Goal: Task Accomplishment & Management: Use online tool/utility

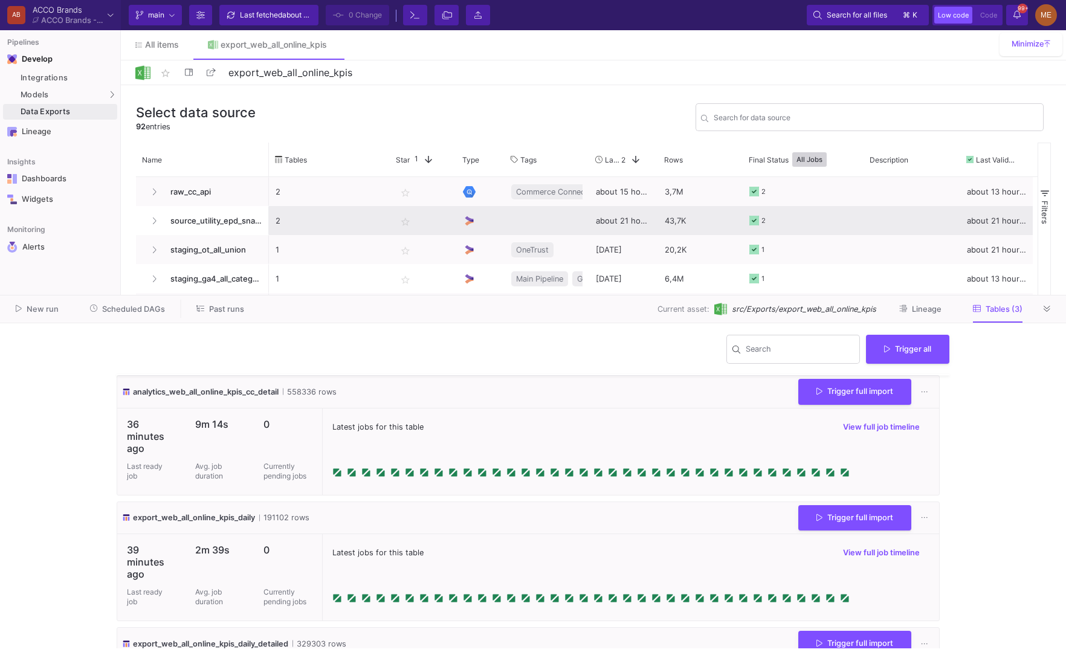
scroll to position [100, 0]
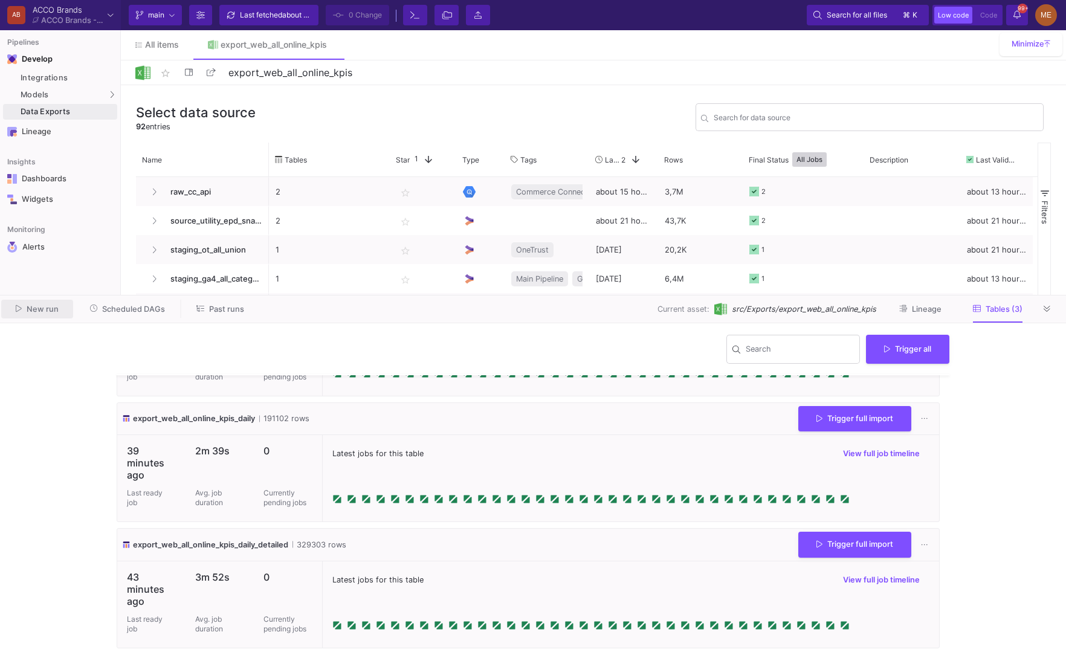
click at [51, 305] on span "New run" at bounding box center [43, 309] width 32 height 9
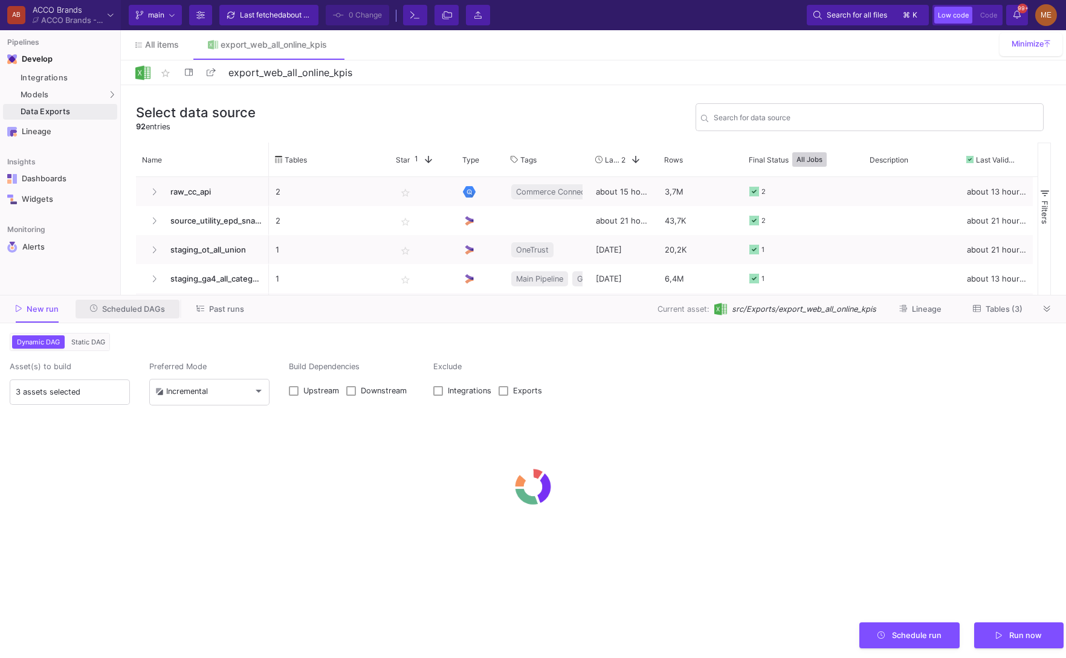
click at [151, 310] on span "Scheduled DAGs" at bounding box center [133, 309] width 63 height 9
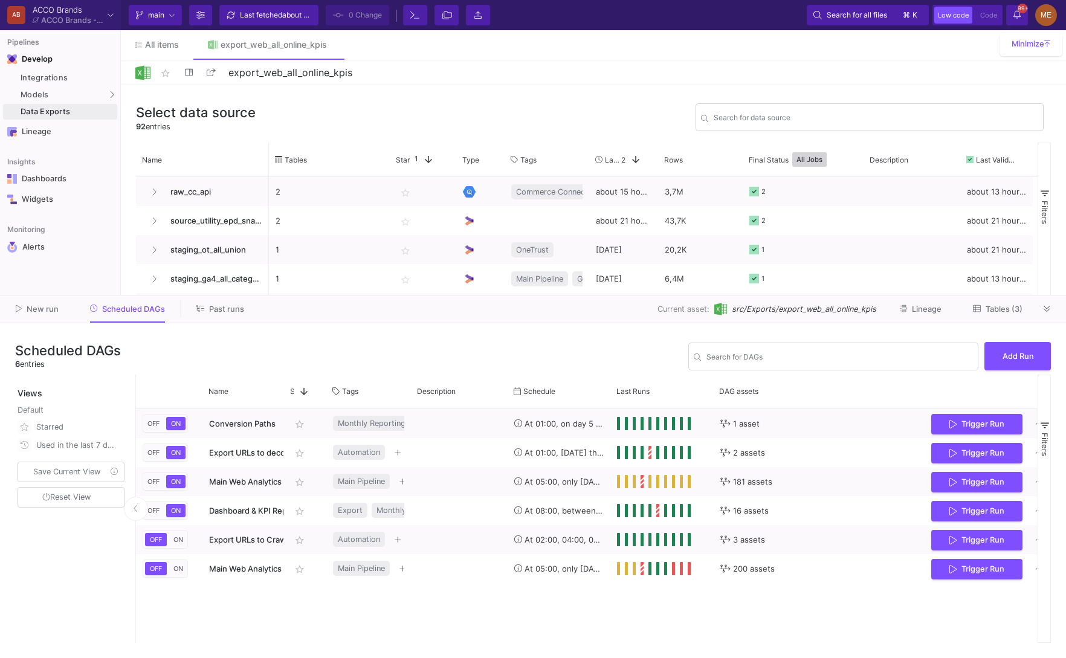
click at [217, 319] on div "New run Scheduled DAGs Past runs Current asset: src/Exports/export_web_all_onli…" at bounding box center [533, 310] width 1066 height 28
click at [219, 314] on button "Past runs" at bounding box center [220, 309] width 77 height 19
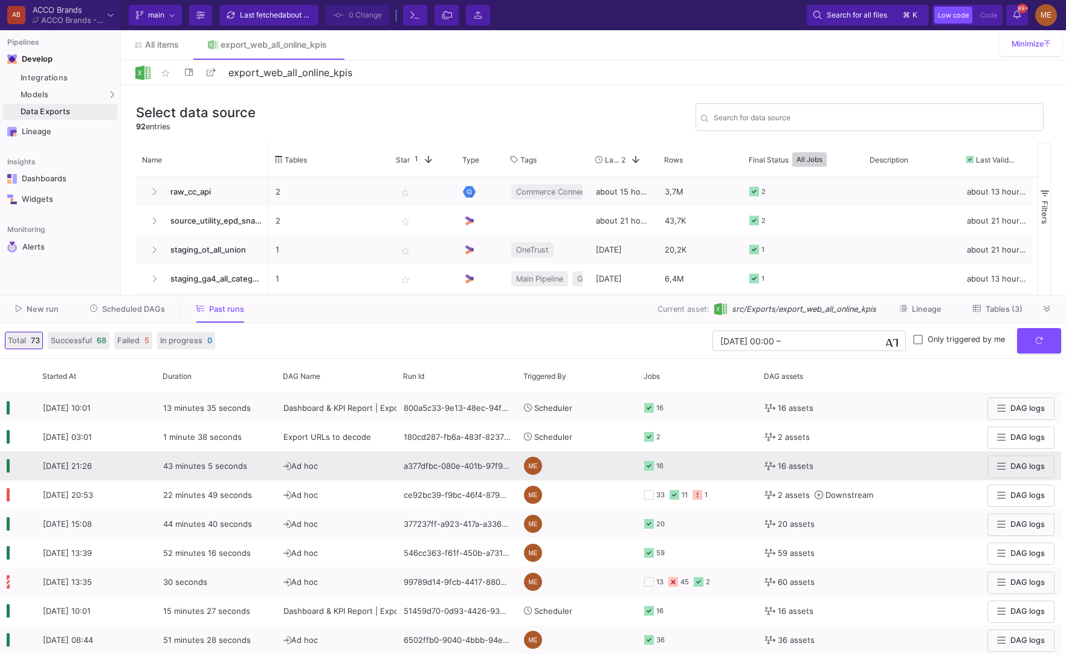
click at [421, 470] on div "a377dfbc-080e-401b-97f9-5c210c82ea70" at bounding box center [457, 466] width 120 height 29
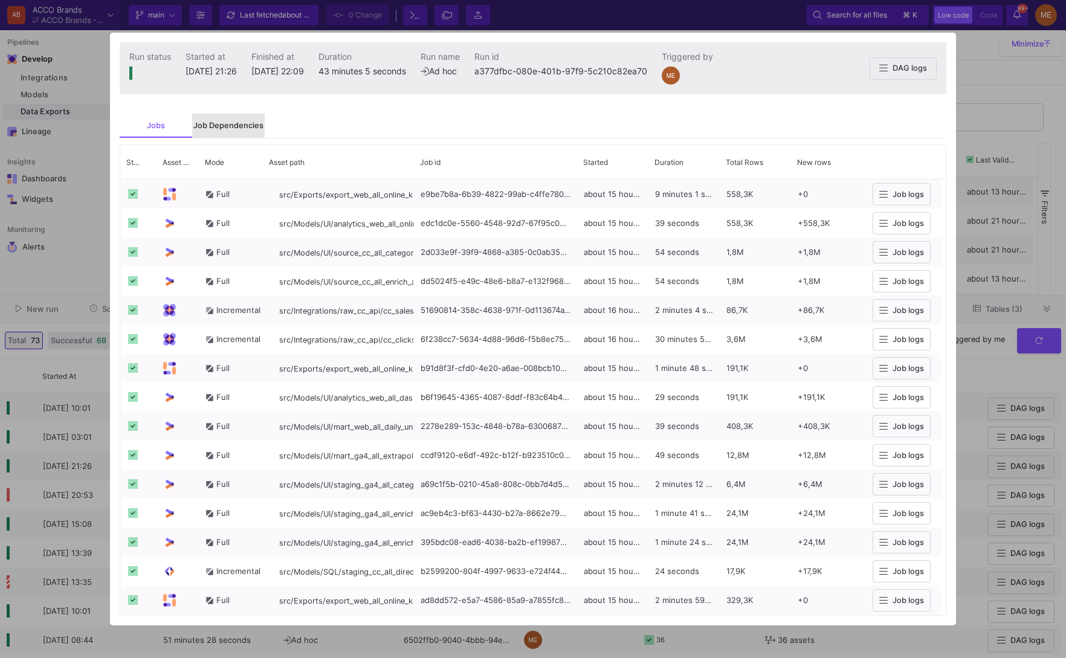
click at [216, 125] on div "Job Dependencies" at bounding box center [228, 126] width 70 height 10
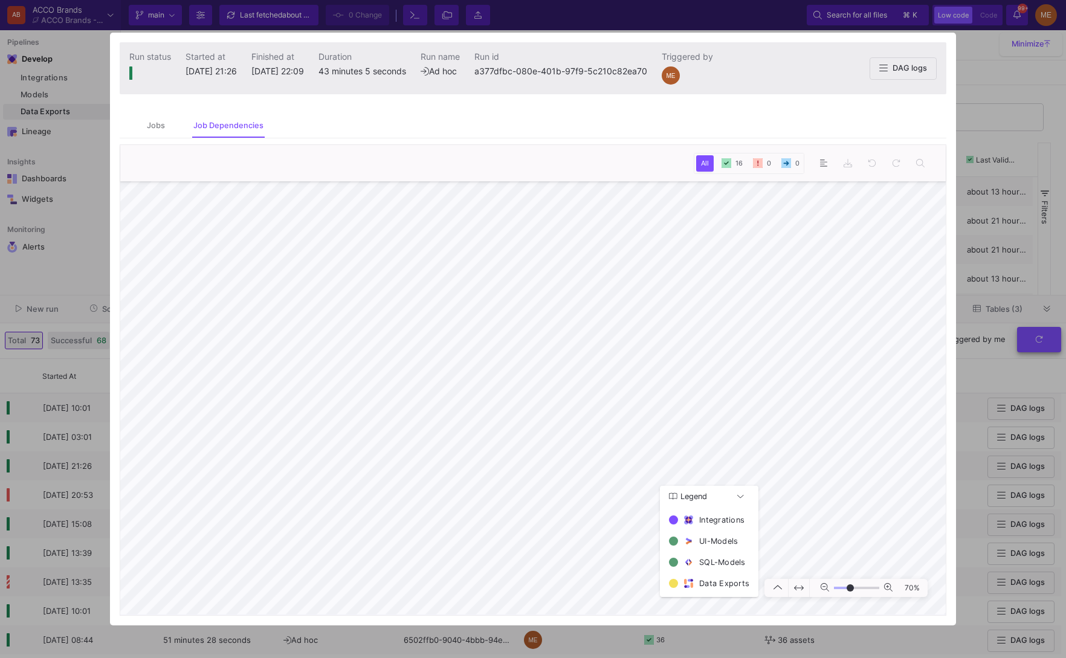
click at [1054, 332] on div at bounding box center [533, 329] width 1066 height 658
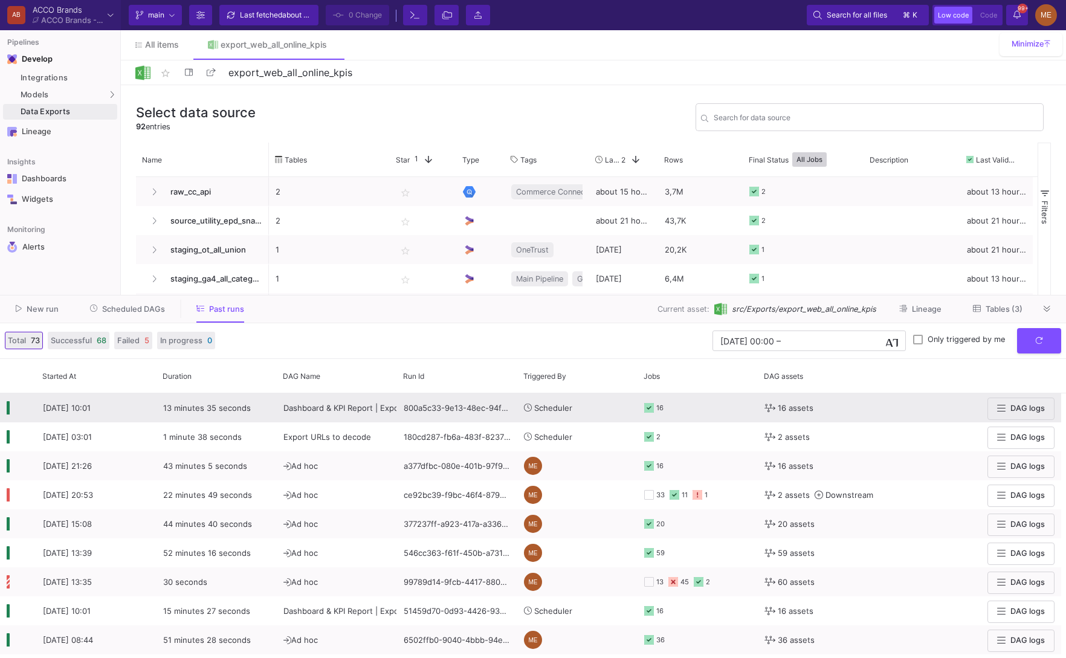
click at [328, 407] on span "Dashboard & KPI Report | Export Refresh" at bounding box center [361, 408] width 154 height 10
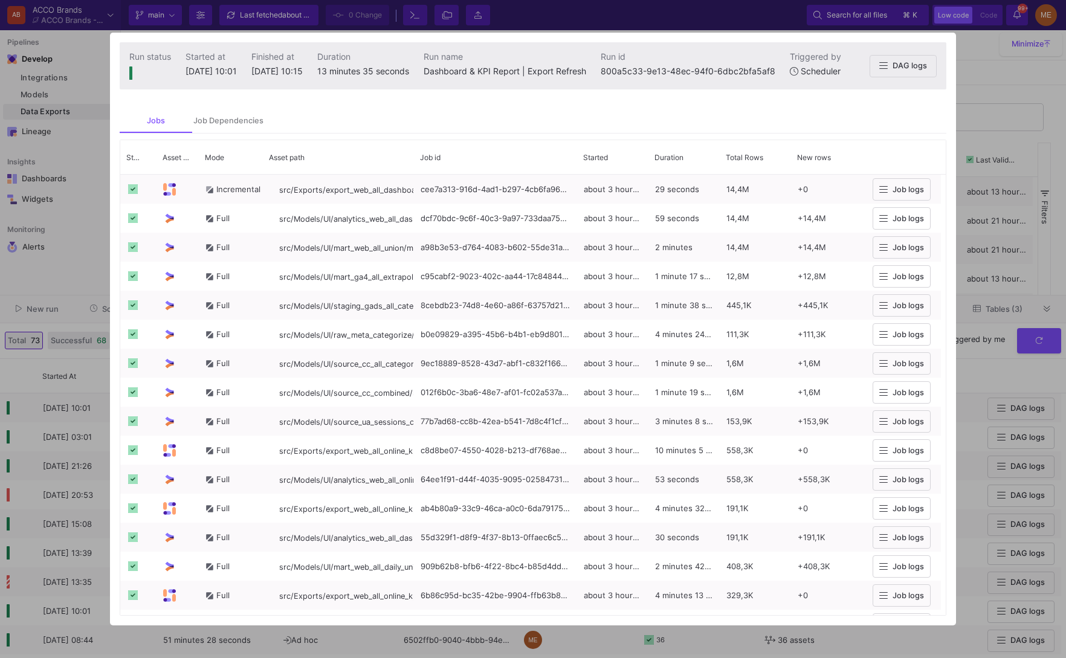
click at [235, 103] on mat-tab-group "Jobs Job Dependencies Drag here to set row groups Drag here to set column label…" at bounding box center [533, 362] width 846 height 526
click at [230, 119] on div "Job Dependencies" at bounding box center [228, 121] width 70 height 10
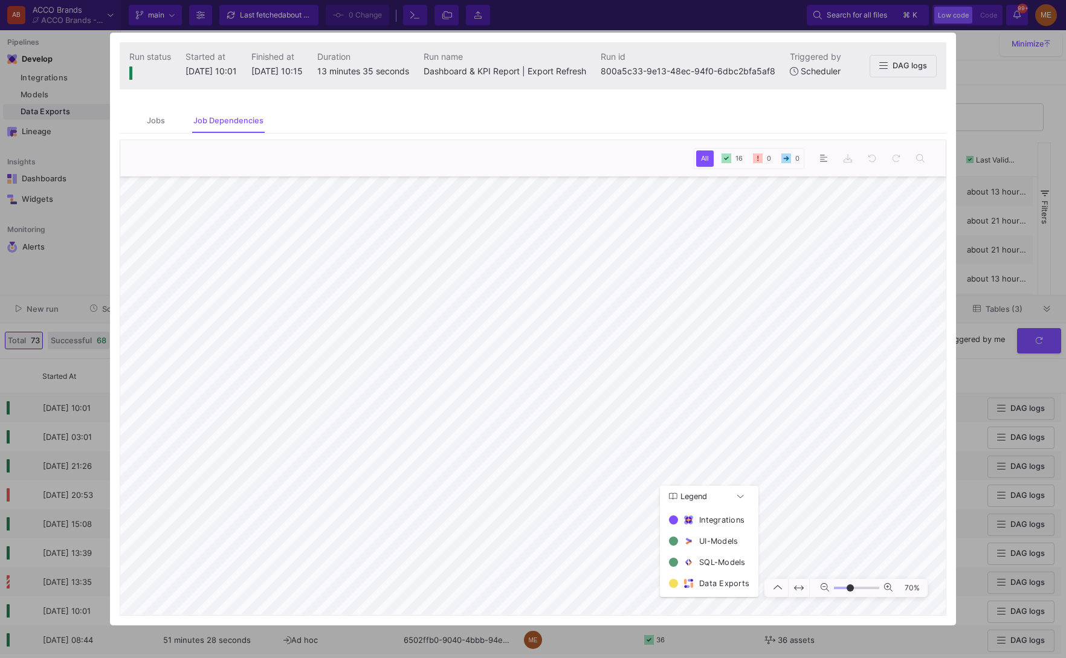
click at [91, 413] on div at bounding box center [533, 329] width 1066 height 658
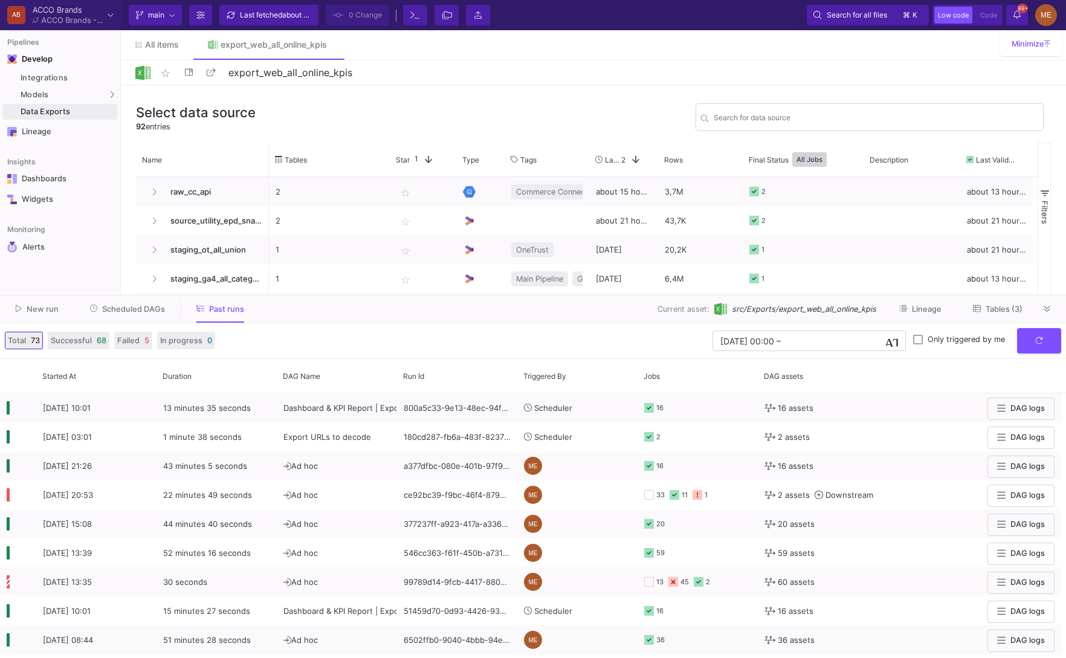
click at [44, 316] on button "New run" at bounding box center [37, 309] width 72 height 19
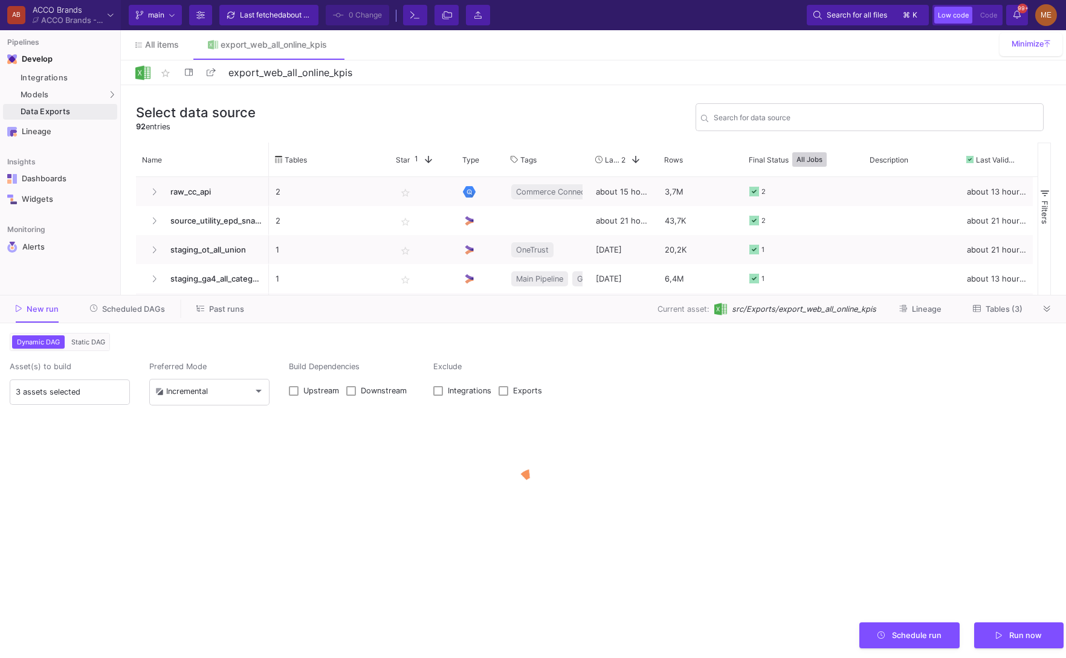
click at [85, 351] on form "Dynamic DAG Static DAG Asset(s) to build 3 assets selected Preferred Mode Incre…" at bounding box center [533, 490] width 1066 height 335
click at [89, 343] on span "Static DAG" at bounding box center [88, 342] width 39 height 8
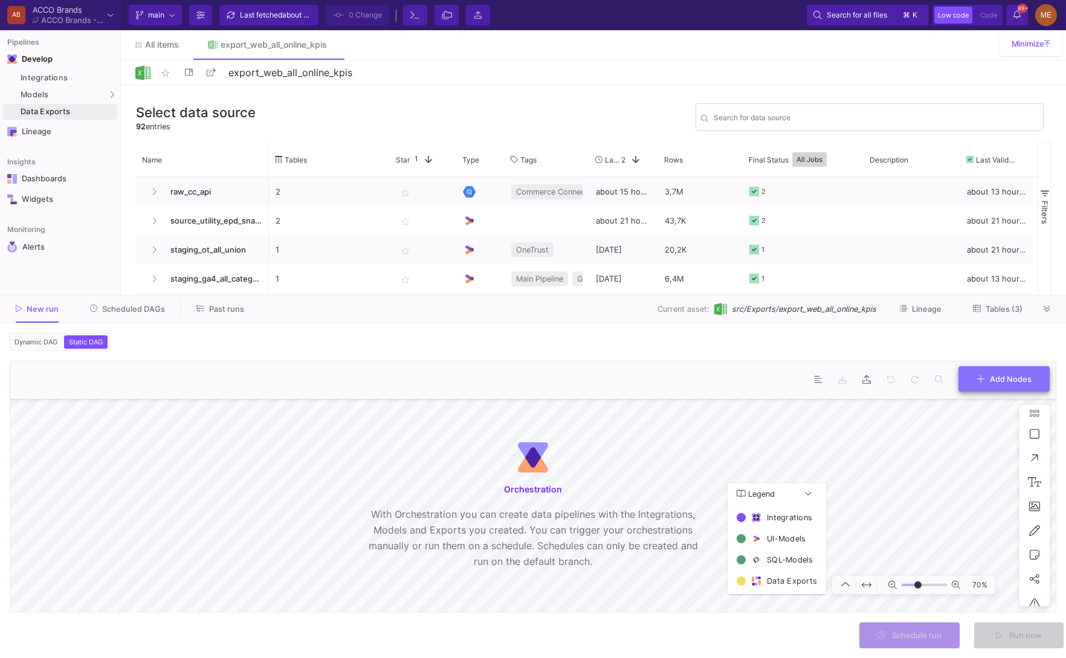
click at [974, 391] on button "Add Nodes" at bounding box center [1004, 379] width 91 height 26
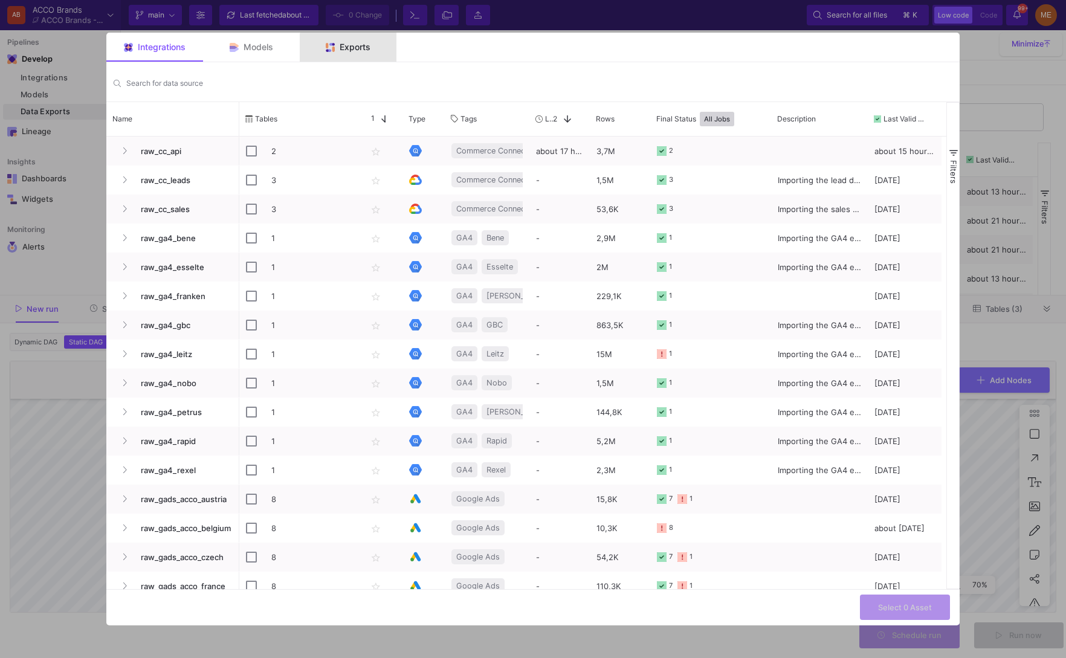
click at [362, 62] on div "Exports" at bounding box center [348, 47] width 97 height 29
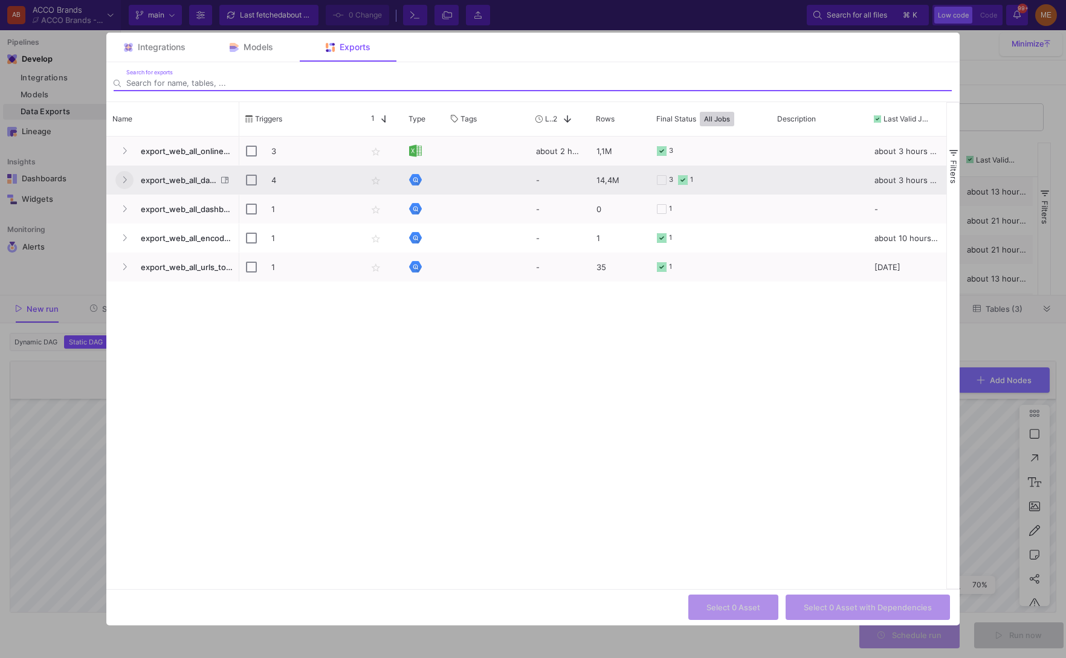
click at [125, 175] on span "Press SPACE to select this row." at bounding box center [124, 179] width 5 height 9
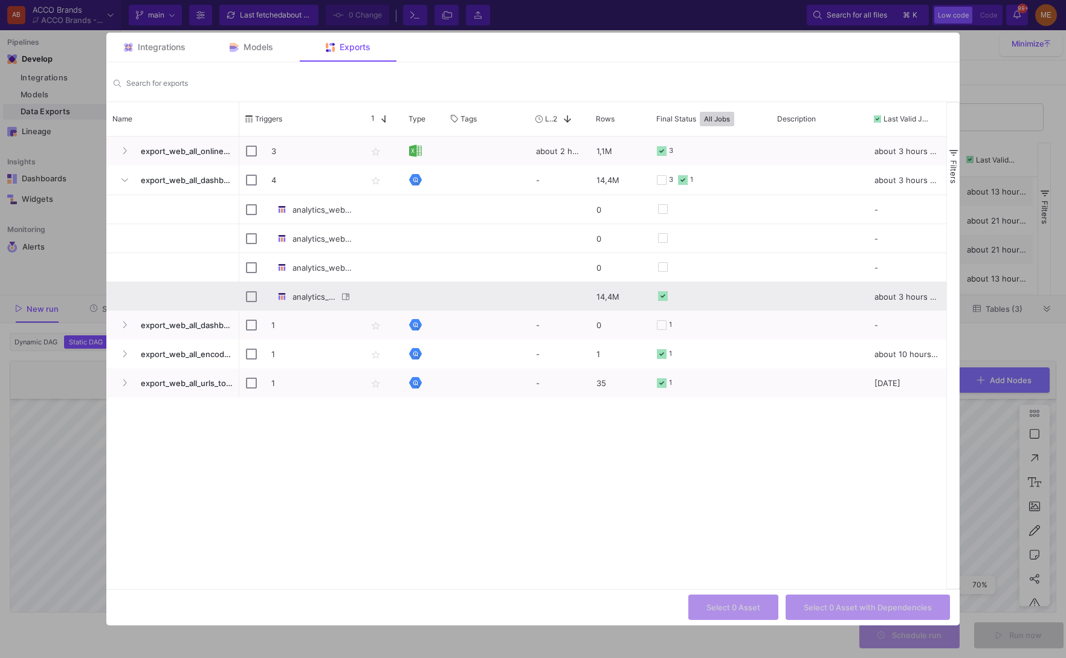
click at [414, 296] on div "Press SPACE to select this row." at bounding box center [424, 296] width 42 height 28
checkbox input "false"
checkbox input "true"
click at [825, 602] on span "Select 1 Asset with Dependencies" at bounding box center [868, 606] width 127 height 9
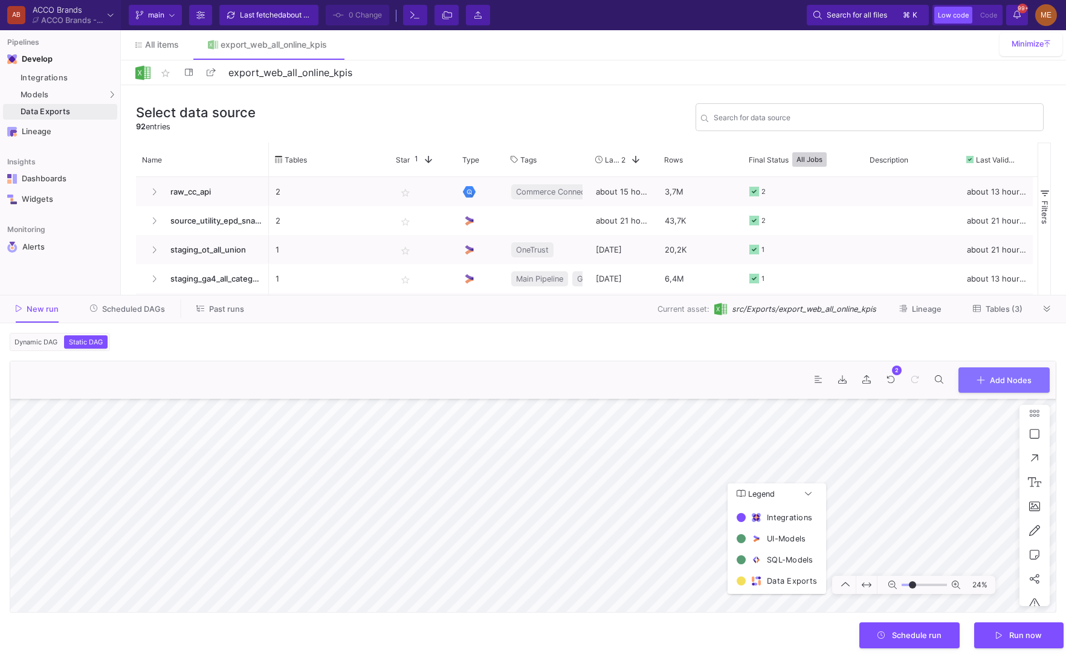
click at [867, 591] on button at bounding box center [867, 585] width 21 height 18
type input "-3"
click at [979, 381] on icon at bounding box center [982, 379] width 8 height 8
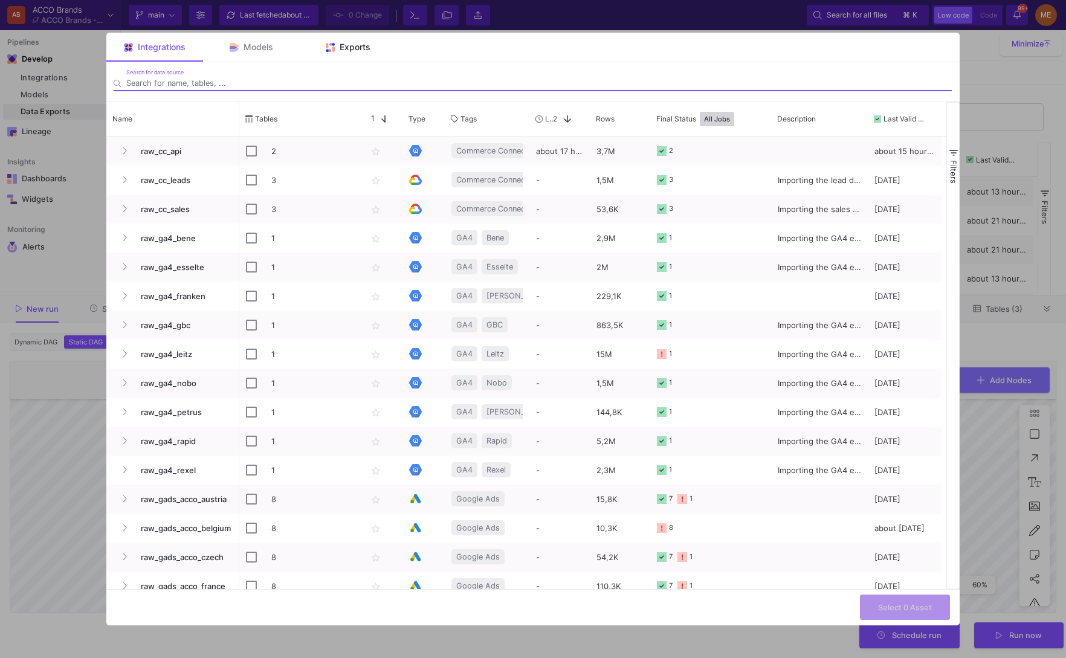
click at [359, 40] on div "Exports" at bounding box center [348, 47] width 97 height 29
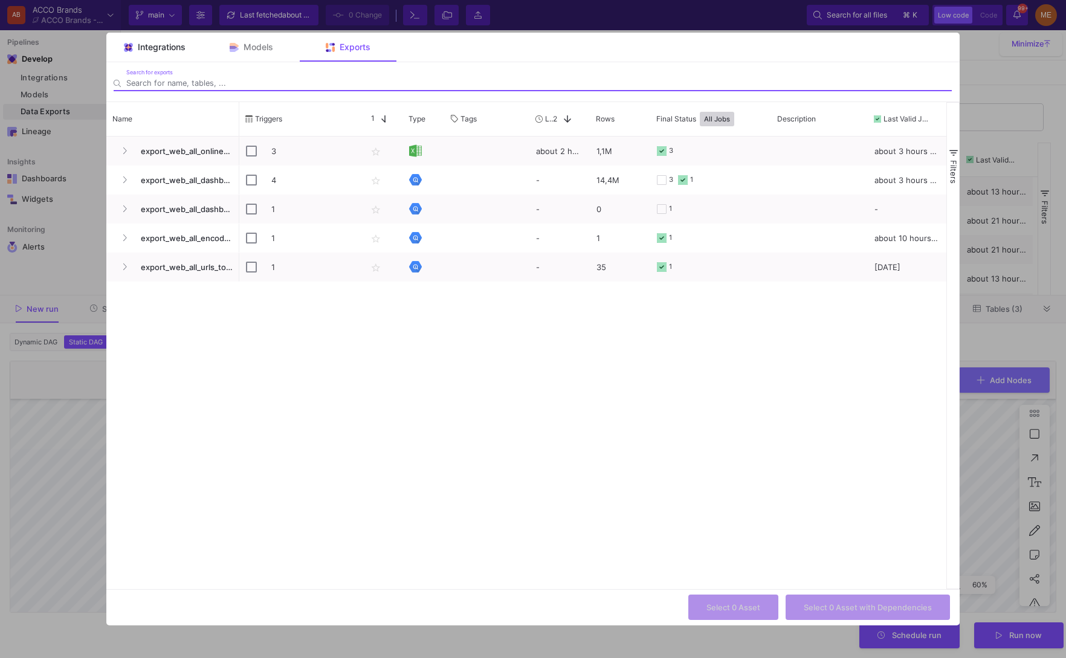
click at [189, 50] on div "Integrations" at bounding box center [154, 47] width 97 height 29
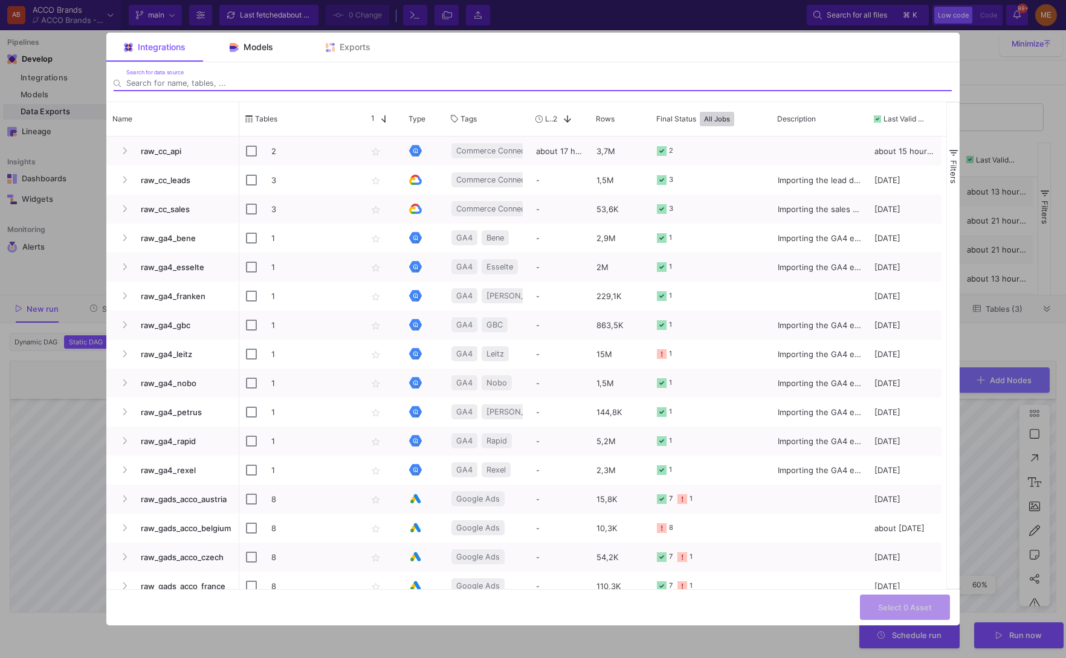
click at [265, 50] on span "Models" at bounding box center [259, 47] width 30 height 10
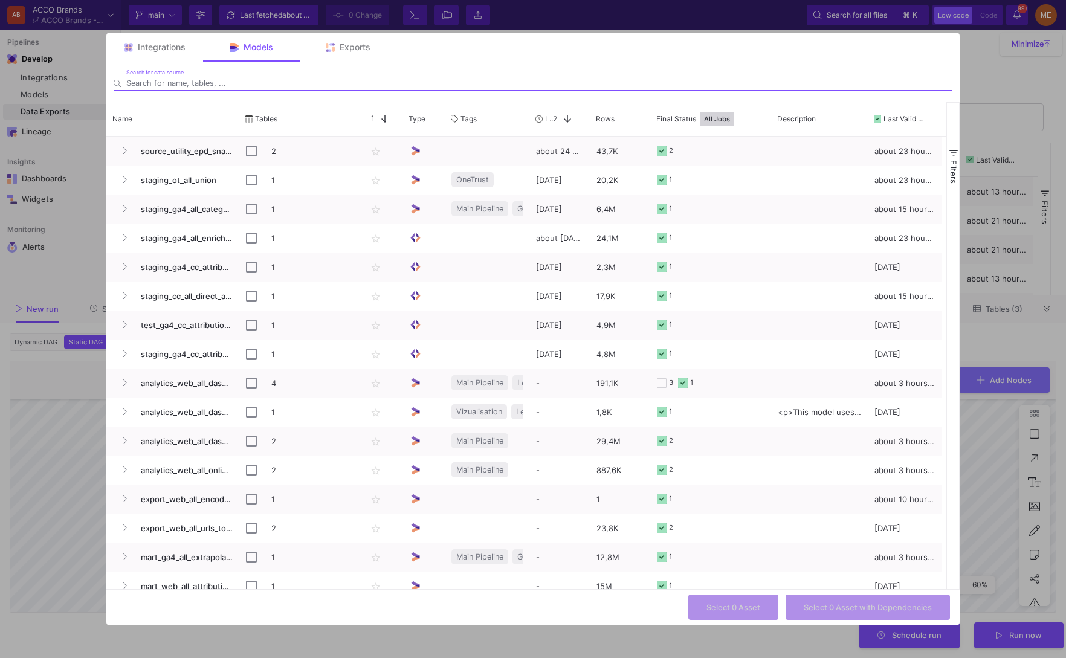
click at [251, 86] on input "Search for data source" at bounding box center [539, 83] width 826 height 9
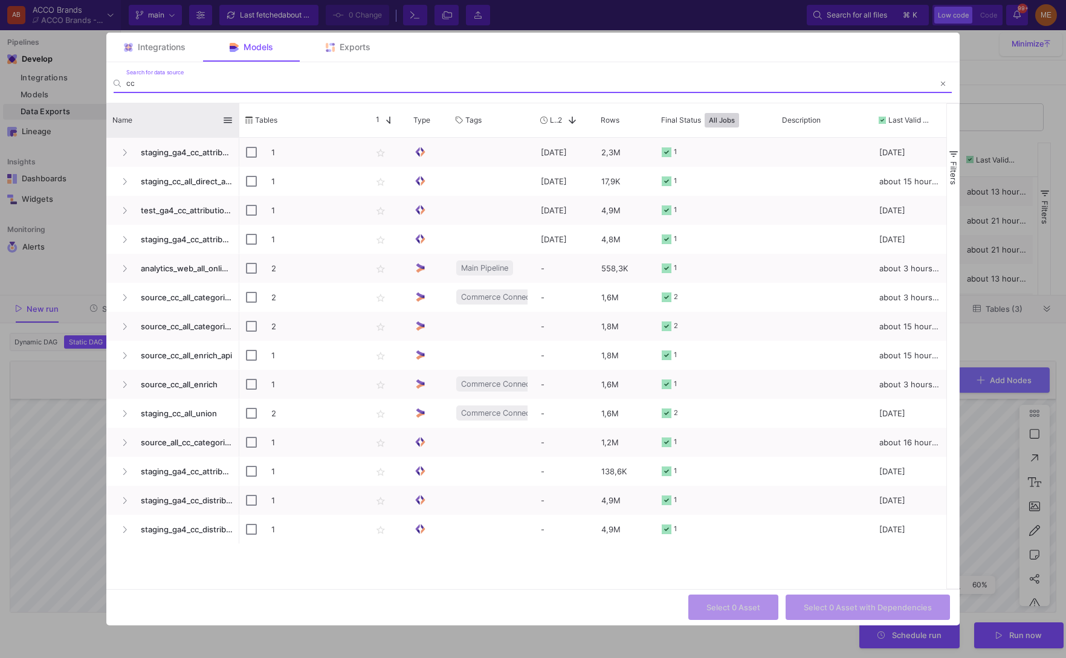
type input "cc"
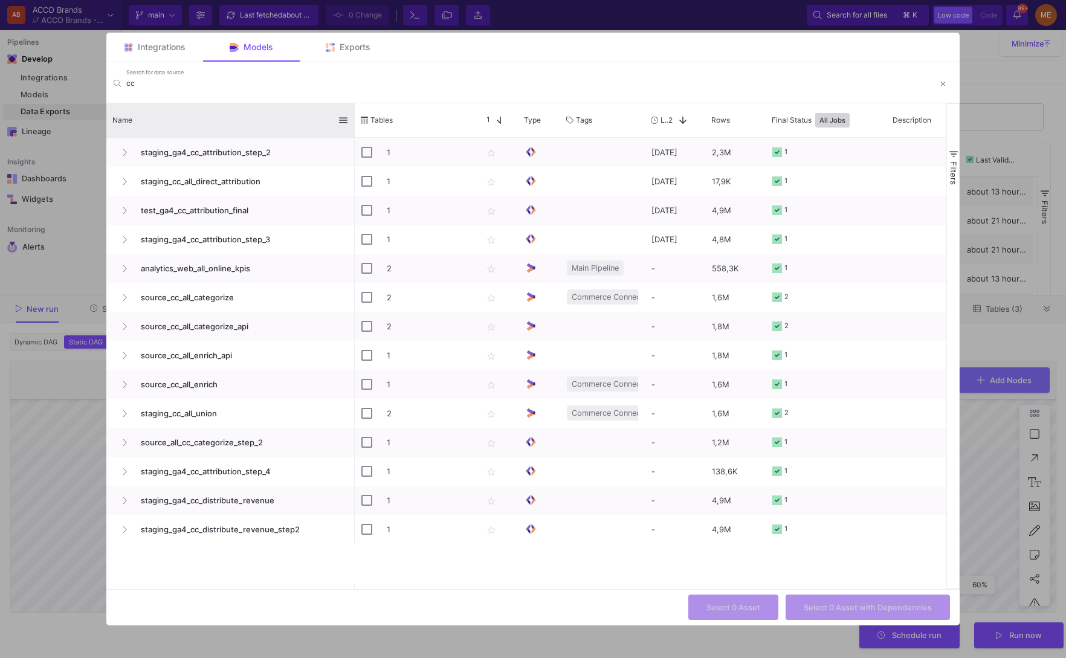
drag, startPoint x: 238, startPoint y: 122, endPoint x: 353, endPoint y: 122, distance: 115.5
click at [353, 122] on div at bounding box center [354, 120] width 5 height 34
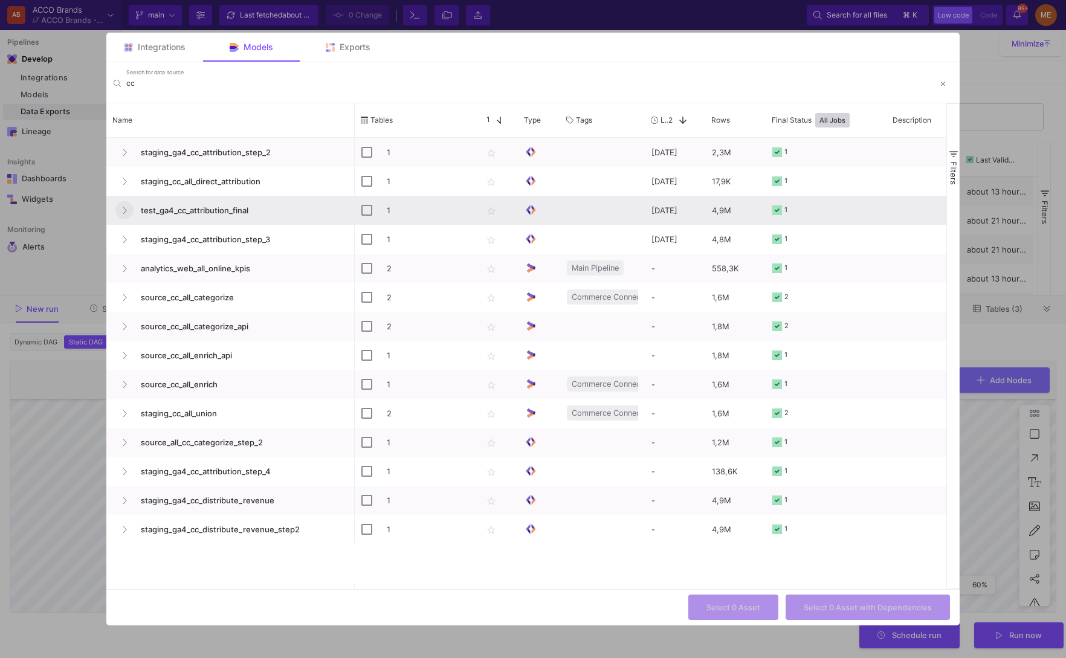
click at [125, 215] on fa-icon "Press SPACE to select this row." at bounding box center [124, 210] width 5 height 9
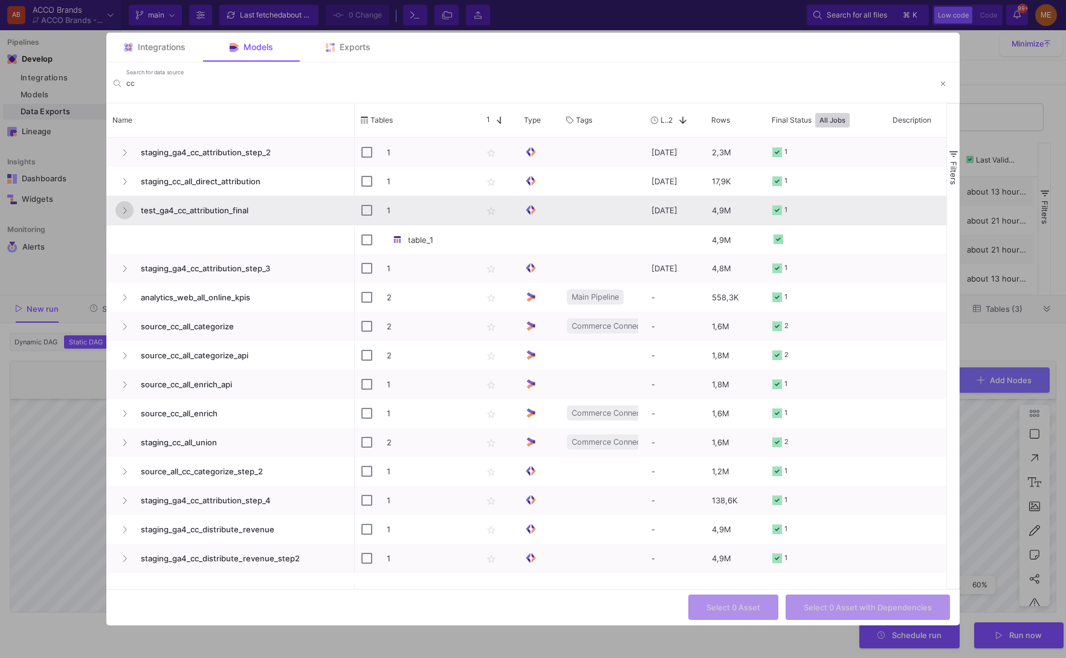
click at [125, 215] on fa-icon "Press SPACE to select this row." at bounding box center [124, 210] width 5 height 9
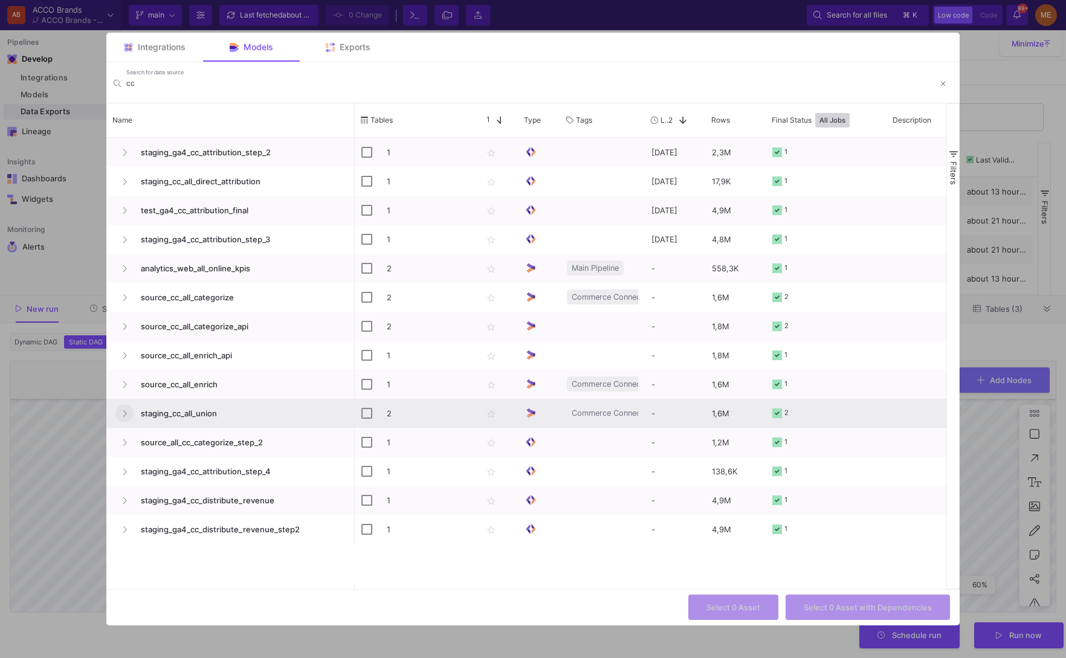
click at [121, 410] on button "Press SPACE to select this row." at bounding box center [124, 413] width 18 height 18
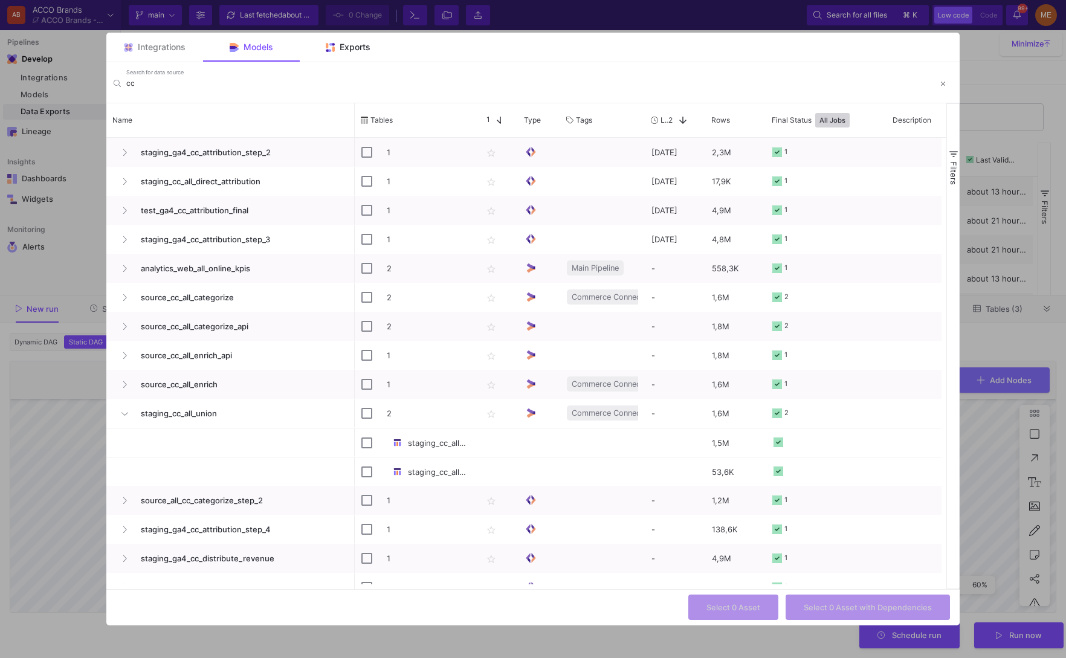
click at [349, 45] on span "Exports" at bounding box center [355, 47] width 31 height 10
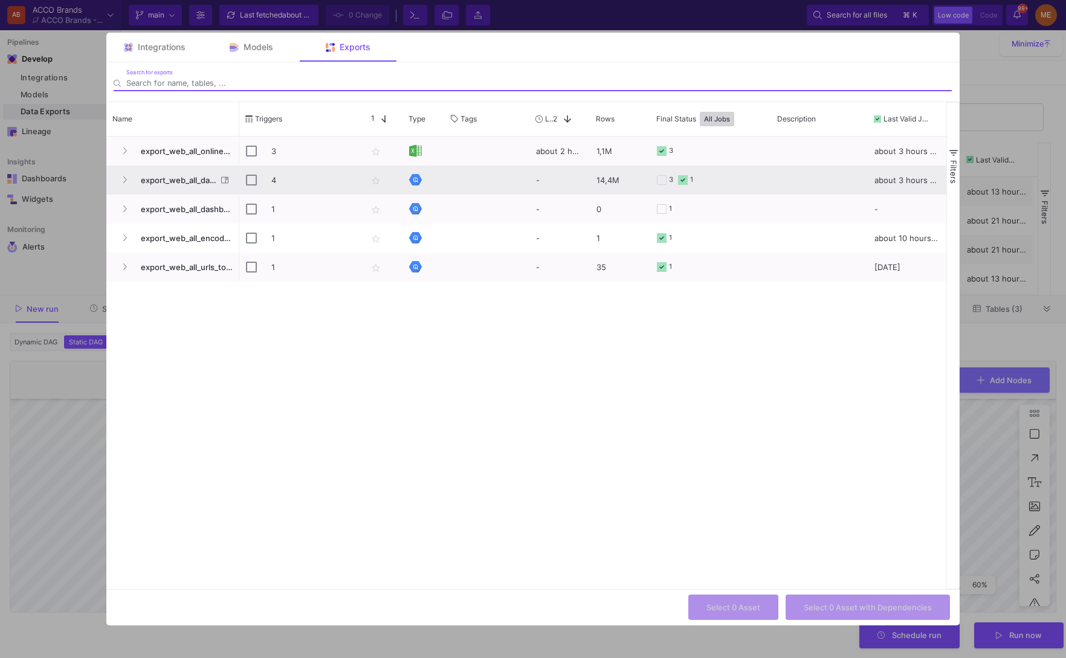
click at [136, 172] on span "export_web_all_dashboard_core" at bounding box center [175, 180] width 83 height 28
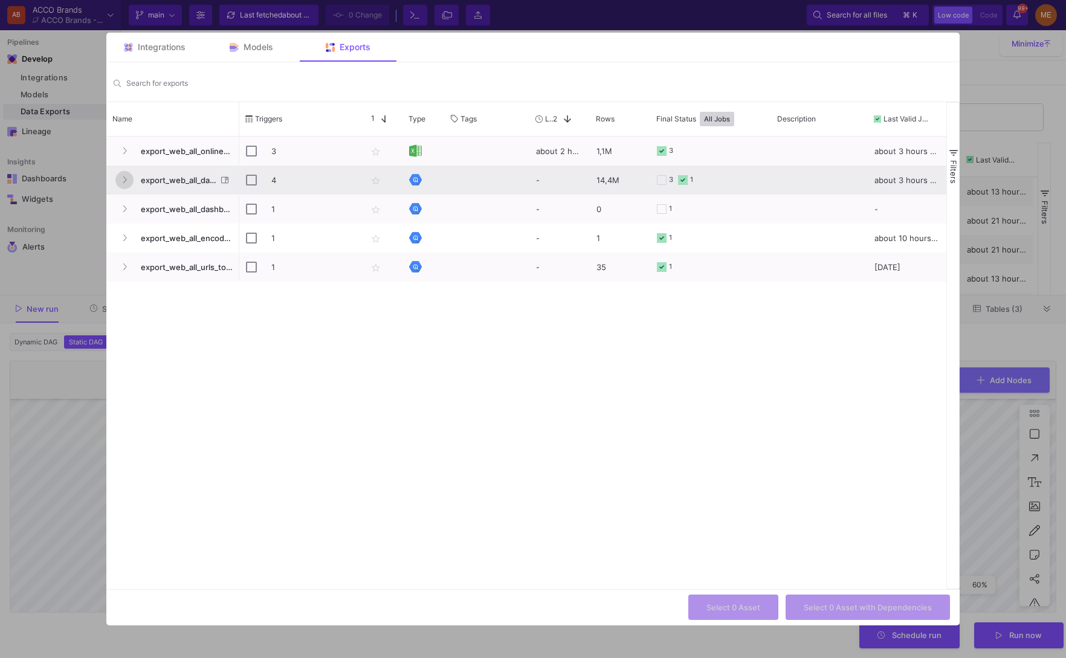
click at [124, 180] on icon "Press SPACE to select this row." at bounding box center [124, 180] width 5 height 8
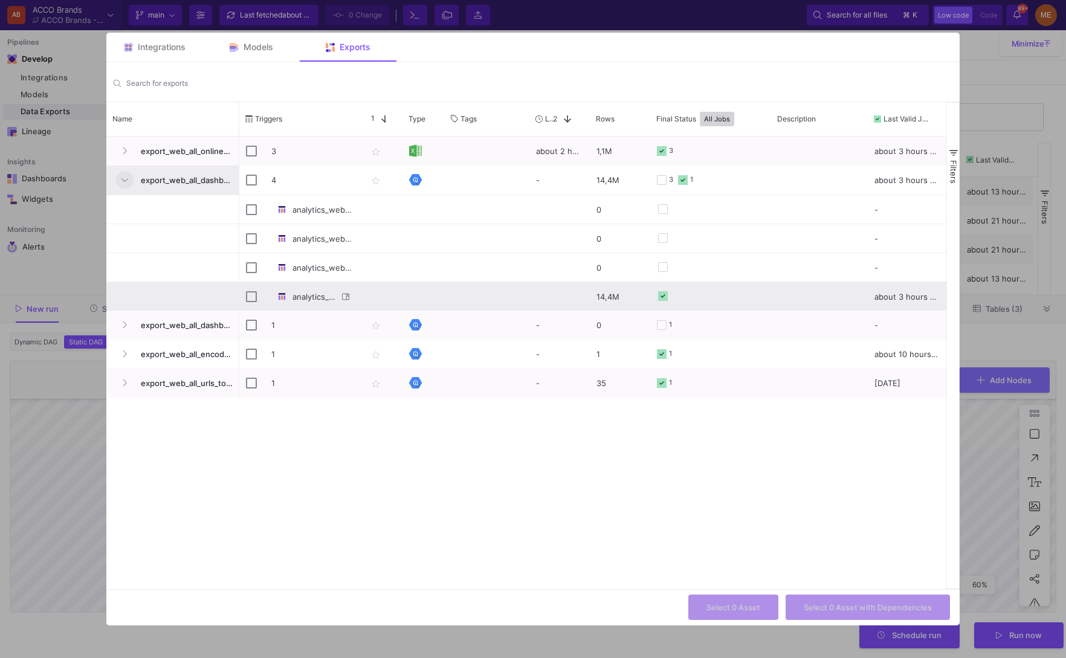
click at [254, 285] on div "Press SPACE to select this row." at bounding box center [251, 297] width 11 height 28
checkbox input "false"
click at [313, 297] on div "analytics_web_all_dashboard_core_unioned" at bounding box center [304, 297] width 66 height 28
checkbox input "false"
click at [313, 297] on div "analytics_web_all_dashboard_core_unioned" at bounding box center [304, 297] width 66 height 28
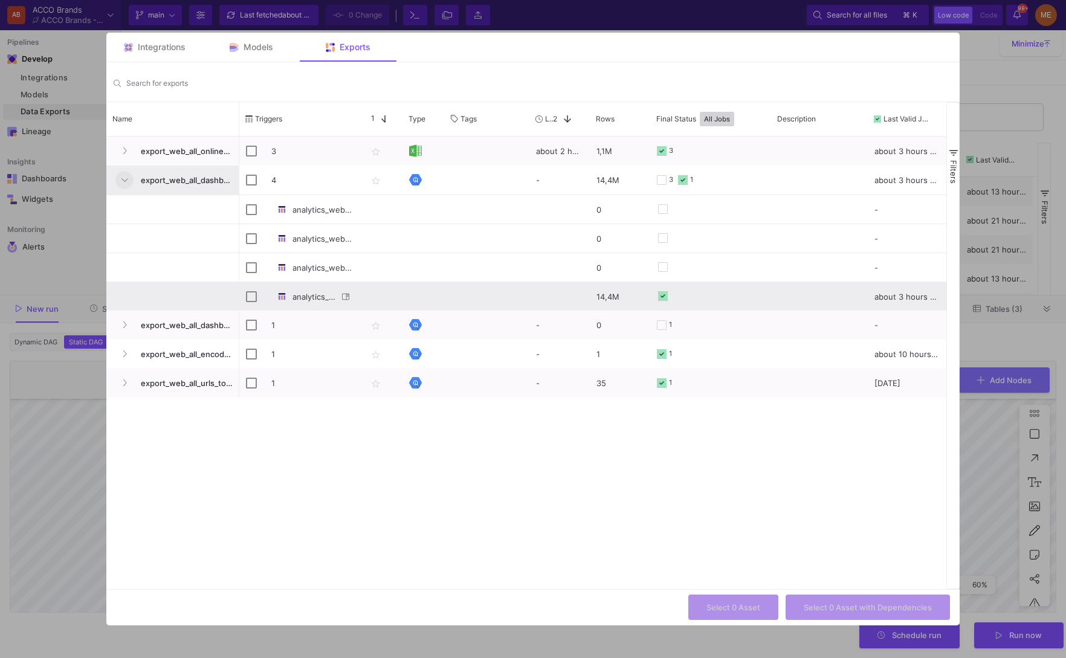
checkbox input "false"
checkbox input "true"
click at [548, 615] on div "1 Asset is already selected. Select 1 Asset Select 1 Asset with Dependencies" at bounding box center [532, 607] width 853 height 36
click at [562, 646] on div at bounding box center [533, 329] width 1066 height 658
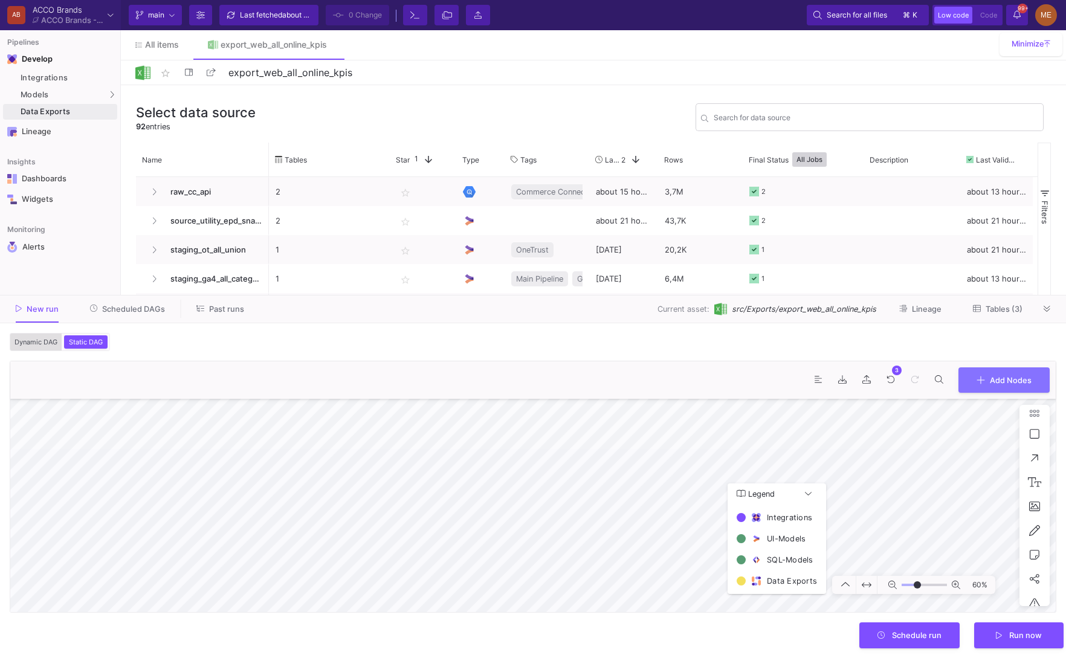
click at [57, 339] on span "Dynamic DAG" at bounding box center [36, 342] width 48 height 8
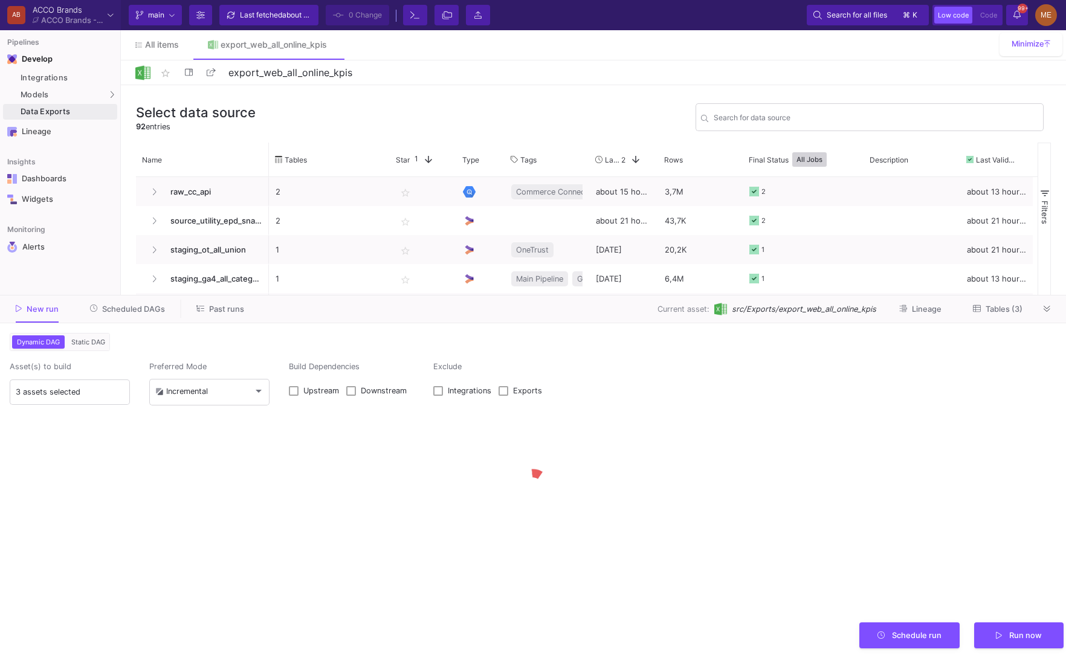
click at [85, 339] on span "Static DAG" at bounding box center [88, 342] width 39 height 8
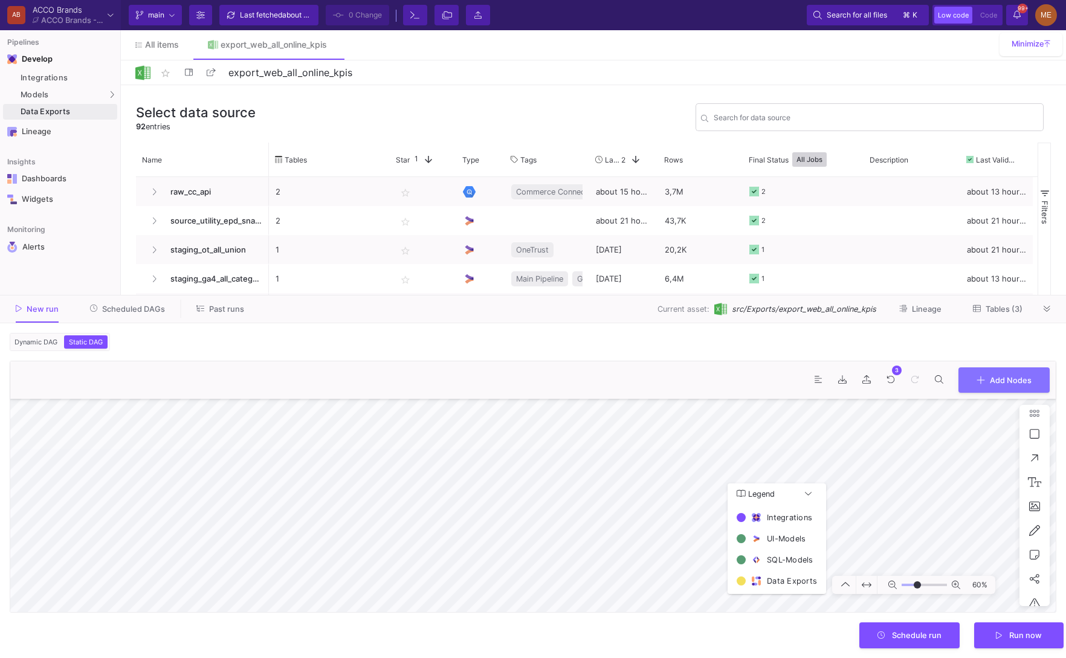
click at [162, 308] on span "Scheduled DAGs" at bounding box center [133, 309] width 63 height 9
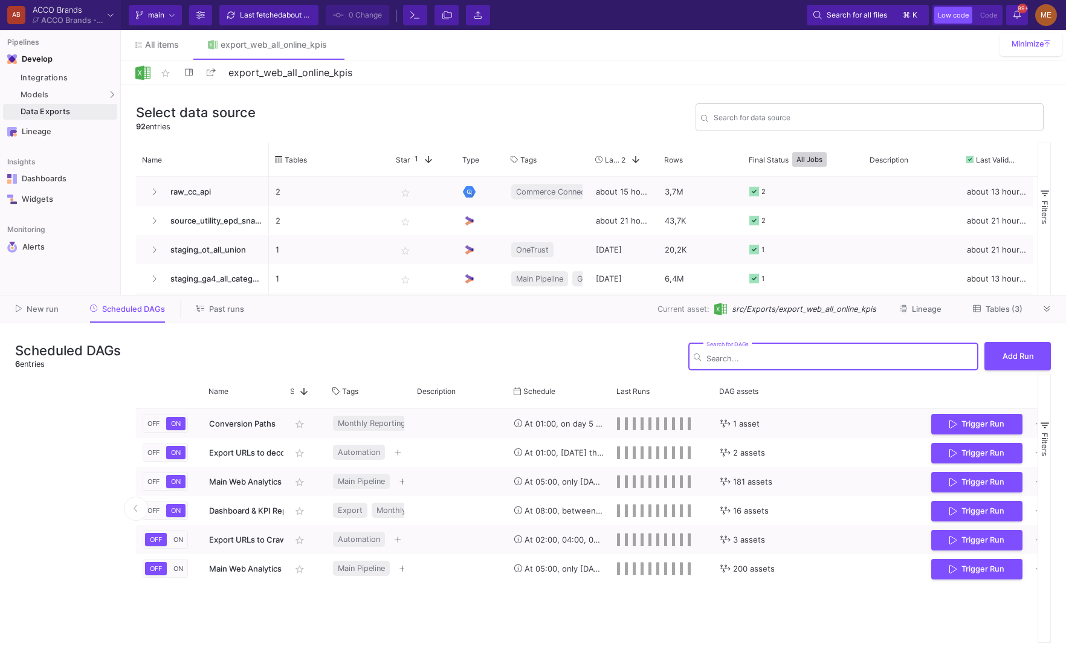
click at [58, 297] on div "New run Scheduled DAGs Past runs Current asset: src/Exports/export_web_all_onli…" at bounding box center [533, 310] width 1066 height 28
click at [58, 305] on button "New run" at bounding box center [37, 309] width 72 height 19
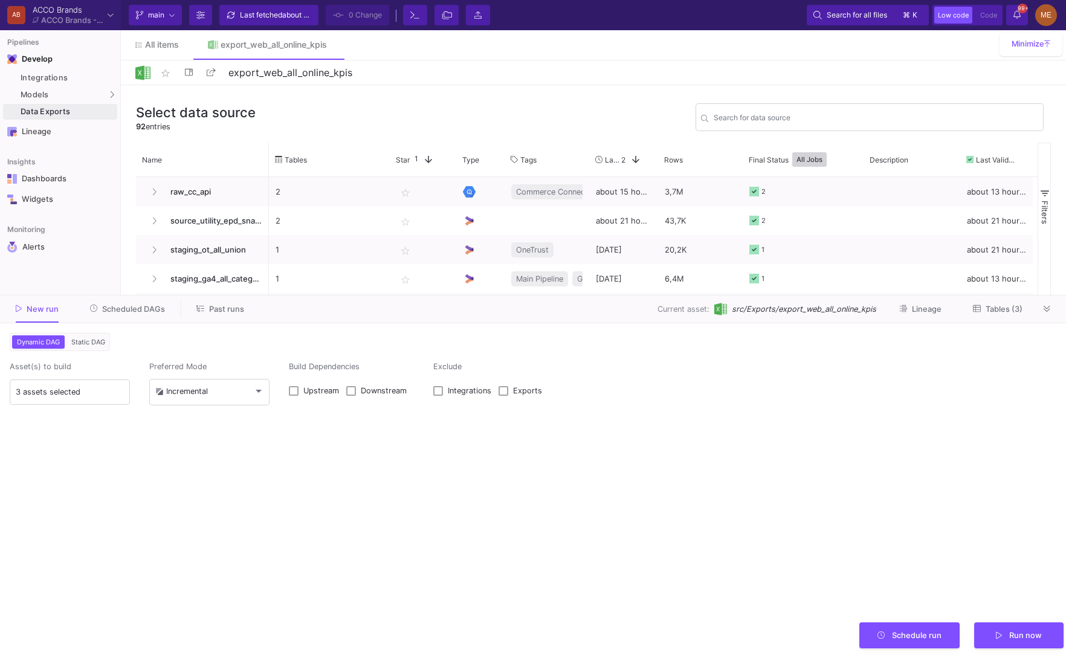
click at [90, 347] on button "Static DAG" at bounding box center [88, 342] width 39 height 13
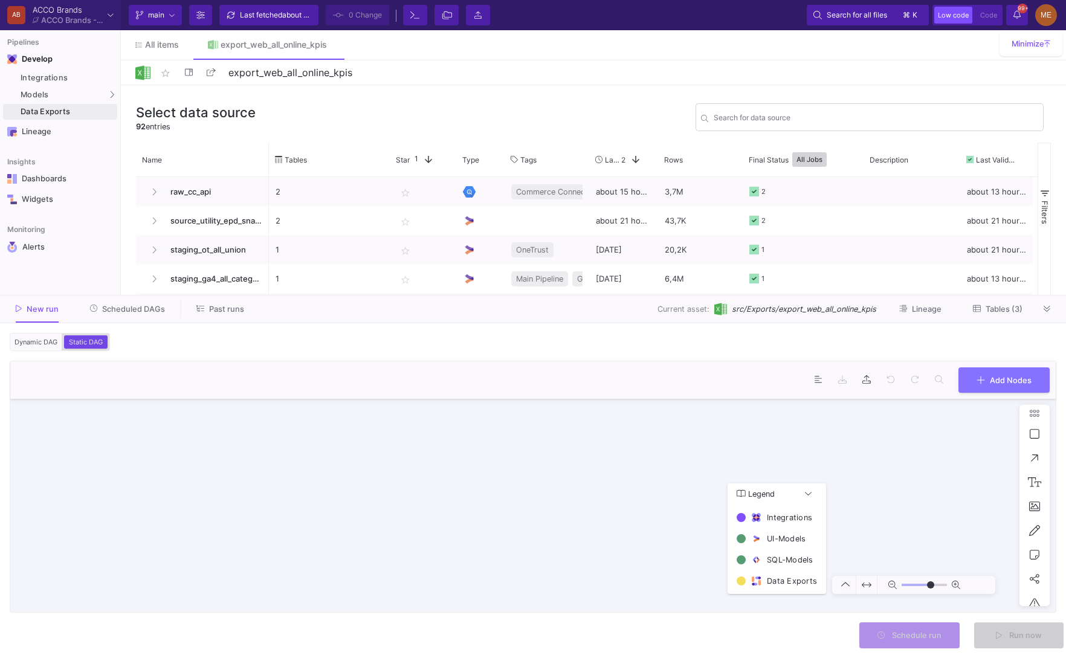
type input "0"
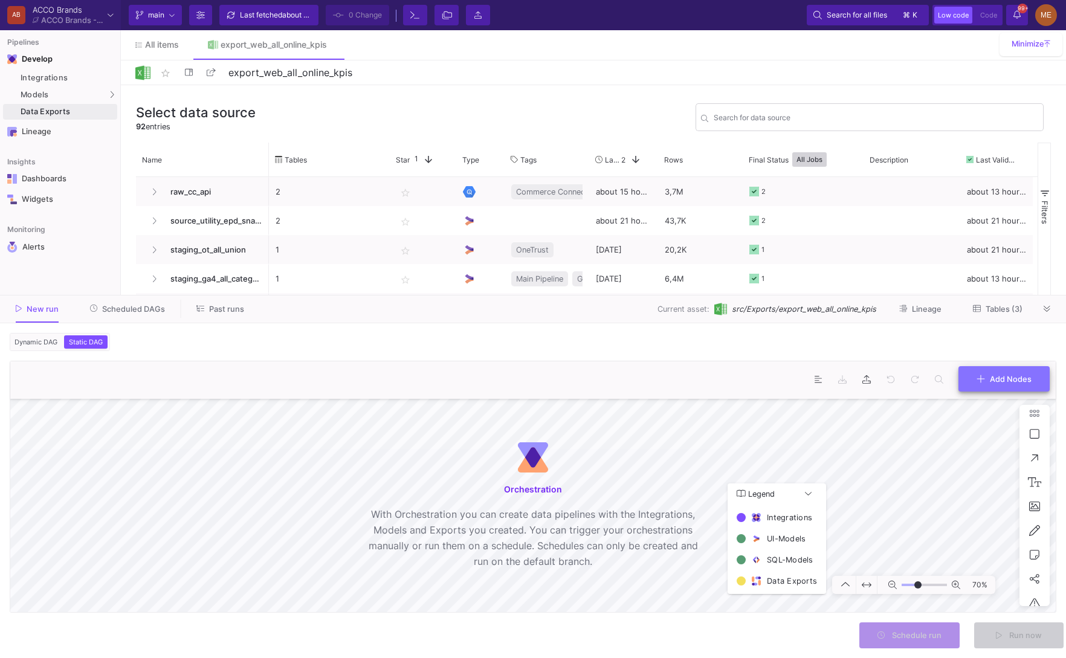
click at [996, 388] on button "Add Nodes" at bounding box center [1004, 379] width 91 height 26
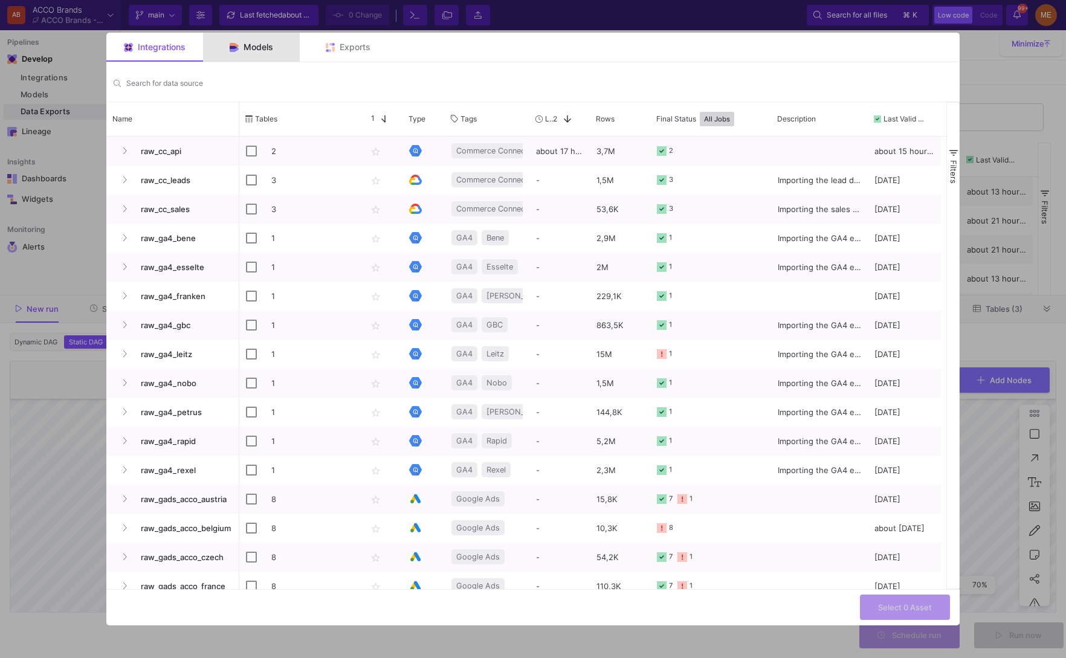
click at [264, 45] on span "Models" at bounding box center [259, 47] width 30 height 10
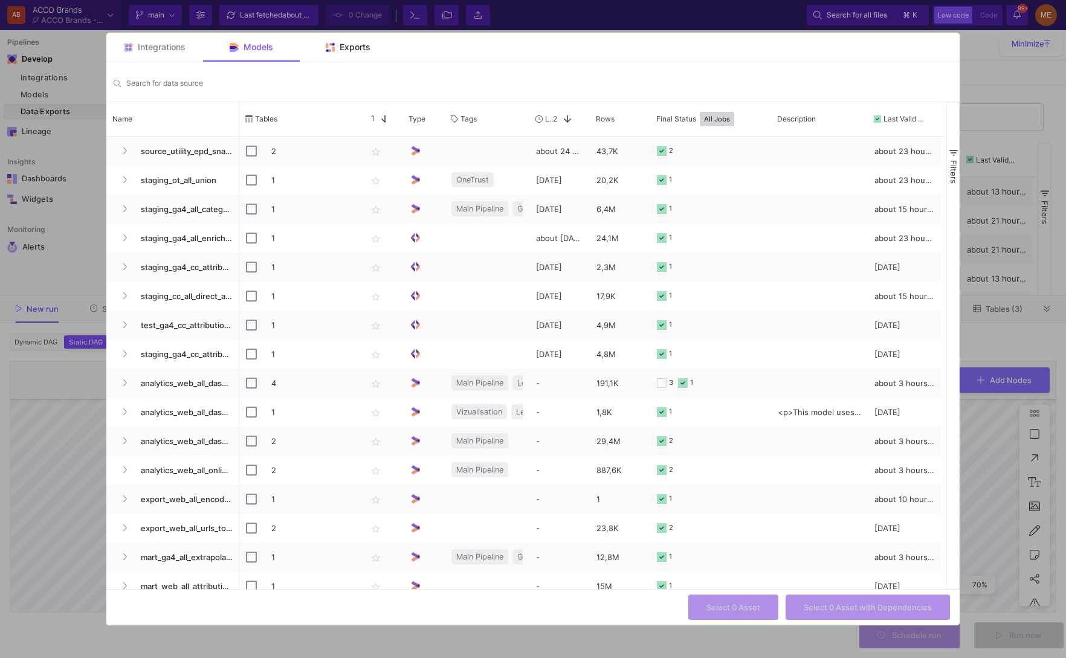
click at [343, 55] on div "Exports" at bounding box center [348, 47] width 97 height 29
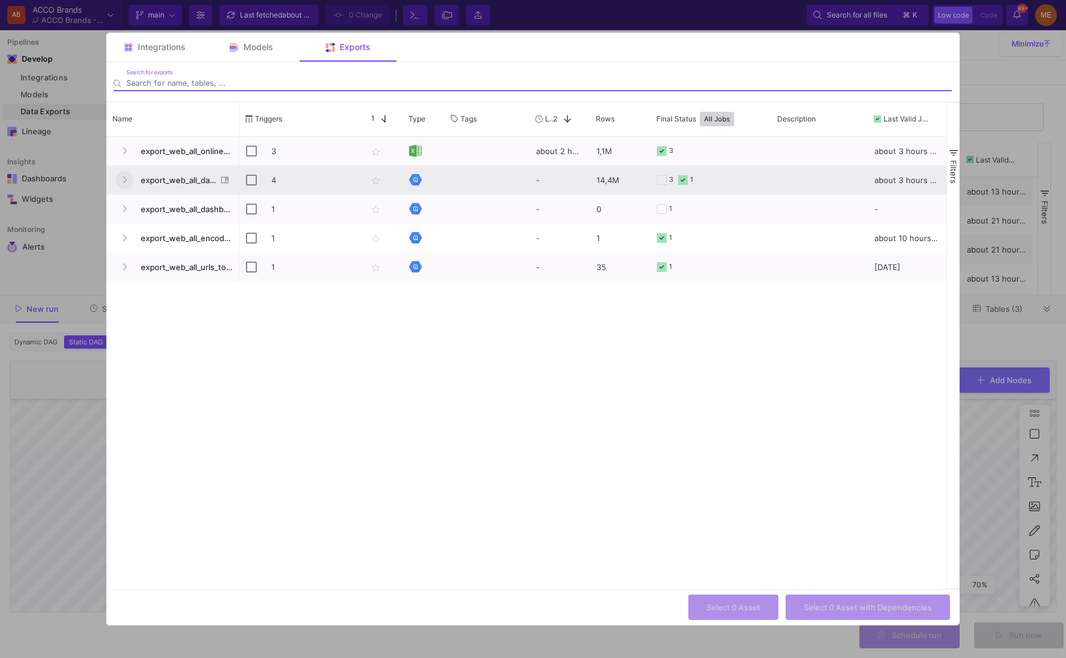
click at [123, 183] on icon "Press SPACE to select this row." at bounding box center [125, 180] width 4 height 7
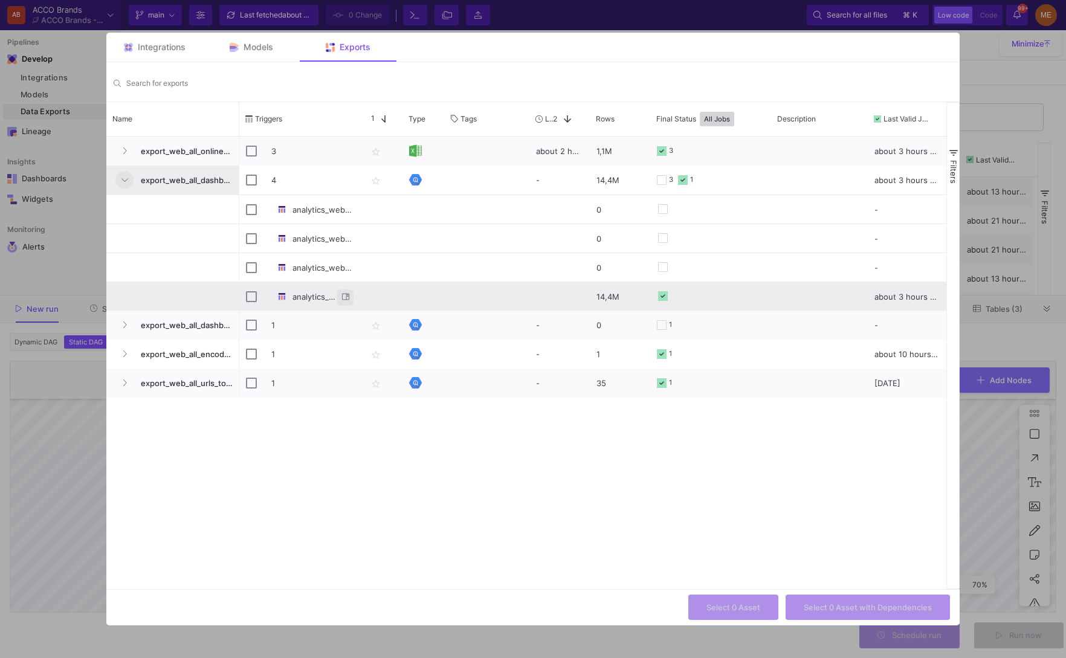
click at [337, 300] on button "Press SPACE to select this row." at bounding box center [345, 298] width 16 height 16
click at [267, 303] on div "analytics_web_all_dashboard_core_unioned" at bounding box center [300, 297] width 108 height 28
checkbox input "false"
checkbox input "true"
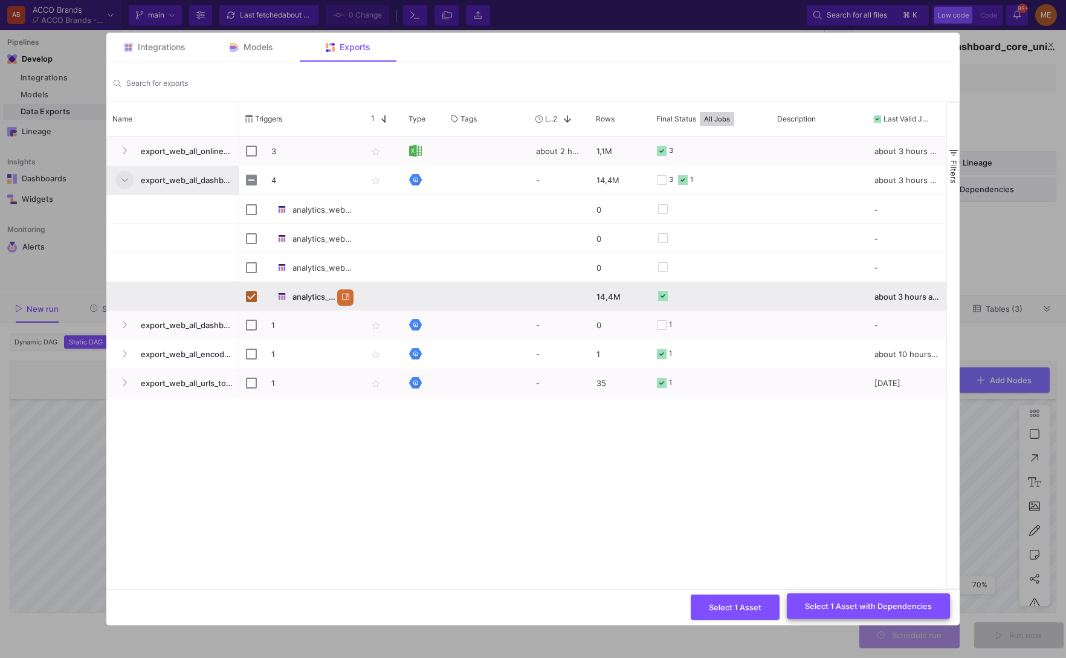
click at [881, 603] on span "Select 1 Asset with Dependencies" at bounding box center [868, 606] width 127 height 9
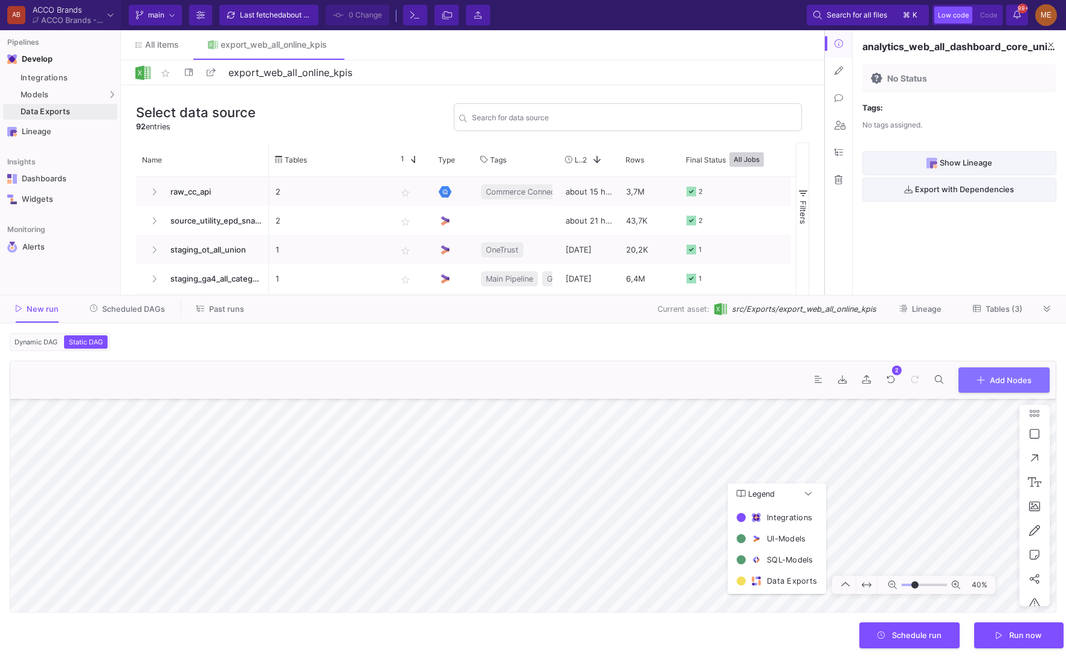
click at [823, 570] on div "40% Legend Integrations UI-Models SQL-Models Data Exports" at bounding box center [533, 505] width 1046 height 213
click at [583, 658] on html "AB ACCO Brands ACCO Brands - Main Current branch main Branch Options Last fetch…" at bounding box center [533, 329] width 1066 height 658
click at [866, 577] on button at bounding box center [867, 585] width 21 height 18
type input "-25"
click at [1035, 635] on span "Run now" at bounding box center [1026, 634] width 33 height 9
